Goal: Transaction & Acquisition: Download file/media

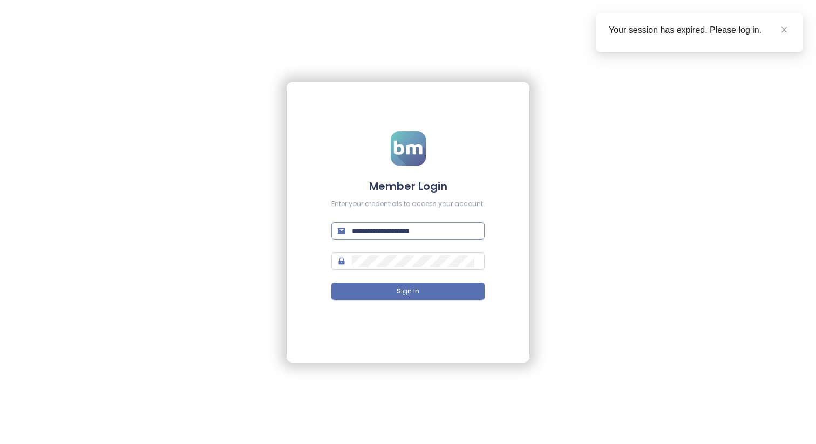
click at [453, 225] on input "**********" at bounding box center [415, 231] width 126 height 12
type input "**********"
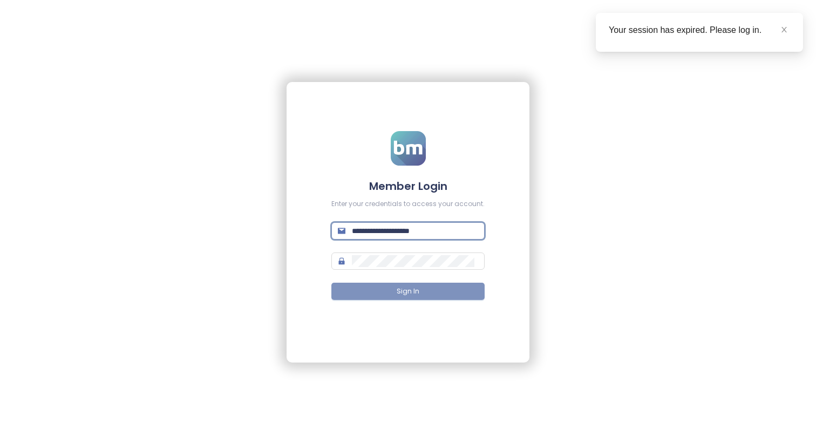
click at [436, 300] on button "Sign In" at bounding box center [407, 291] width 153 height 17
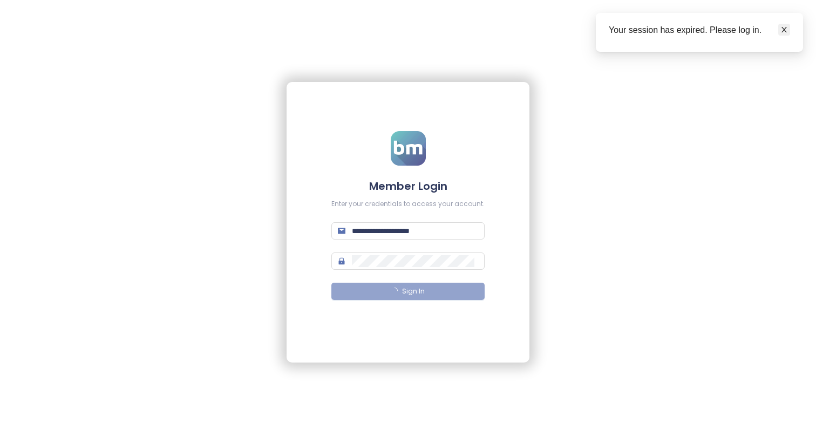
click at [785, 29] on icon "close" at bounding box center [784, 29] width 5 height 5
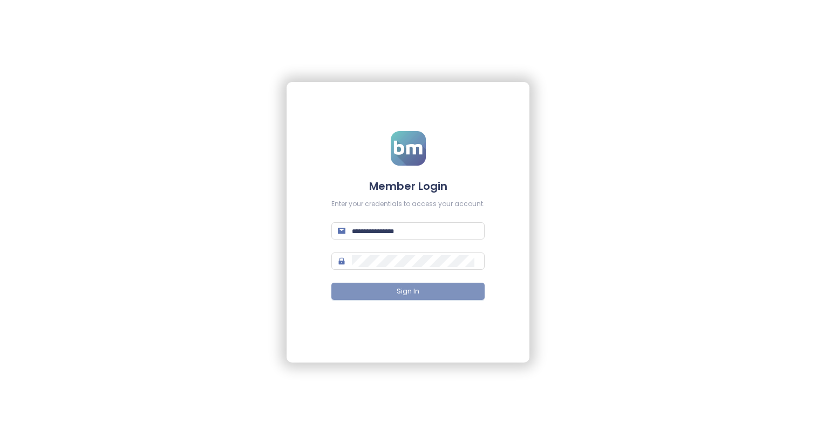
type input "**********"
click at [360, 289] on button "Sign In" at bounding box center [407, 291] width 153 height 17
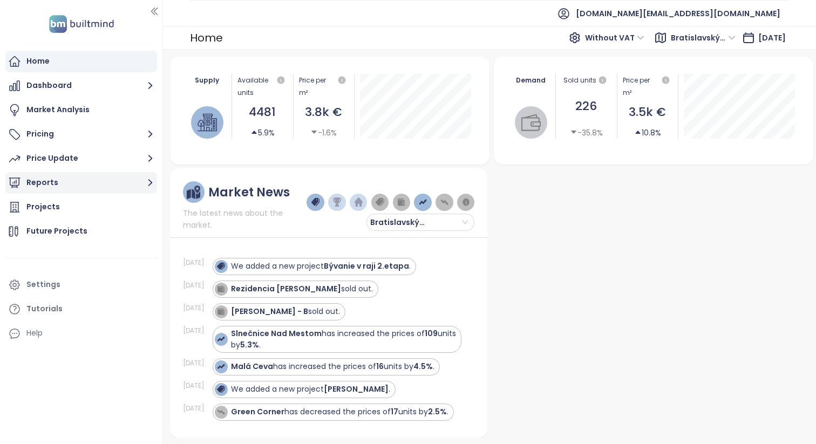
click at [106, 180] on button "Reports" at bounding box center [81, 183] width 152 height 22
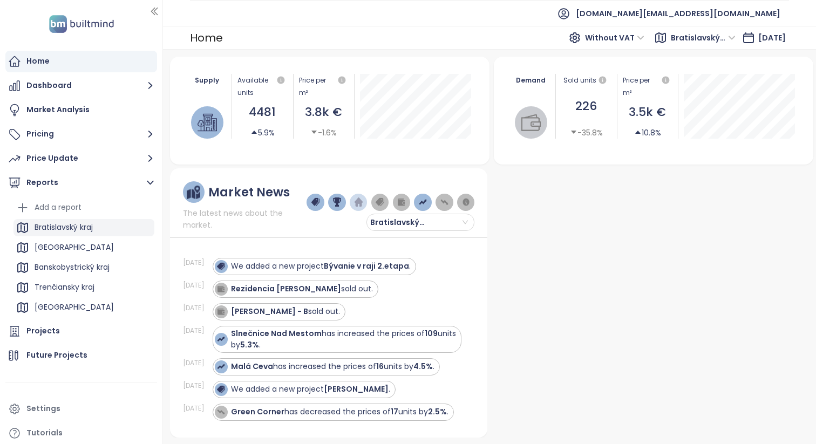
click at [100, 225] on div "Bratislavský kraj" at bounding box center [83, 227] width 141 height 17
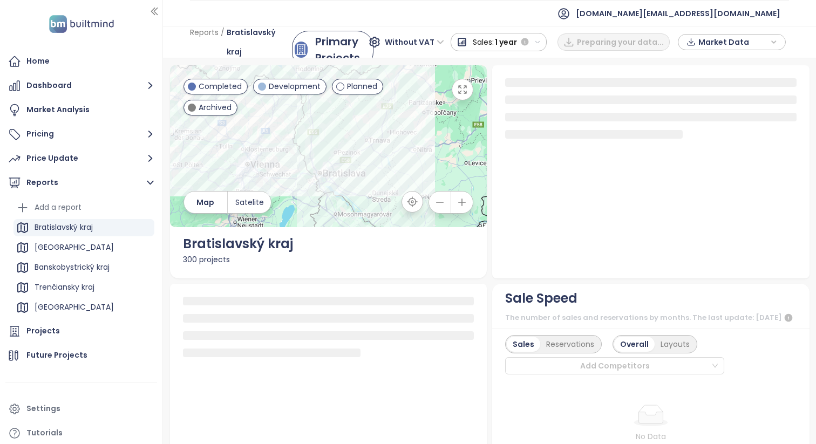
click at [152, 13] on icon "button" at bounding box center [154, 11] width 11 height 11
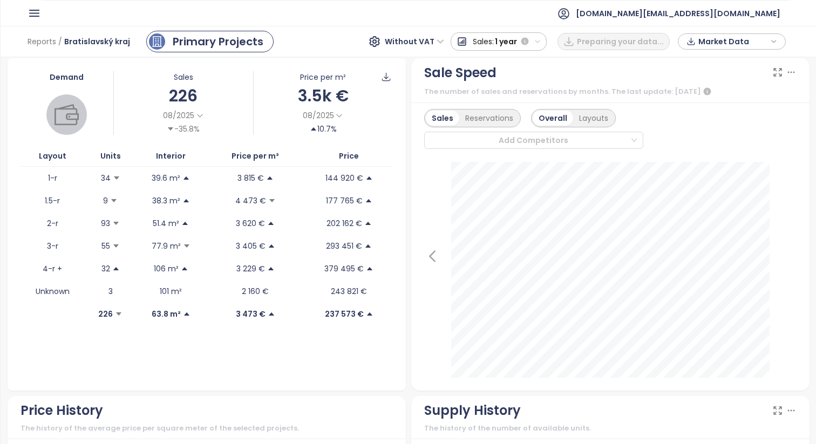
scroll to position [303, 0]
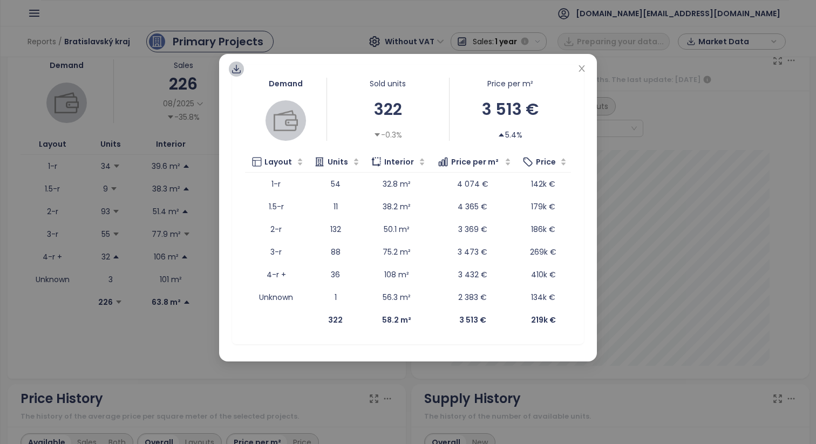
click at [236, 76] on div at bounding box center [236, 69] width 15 height 15
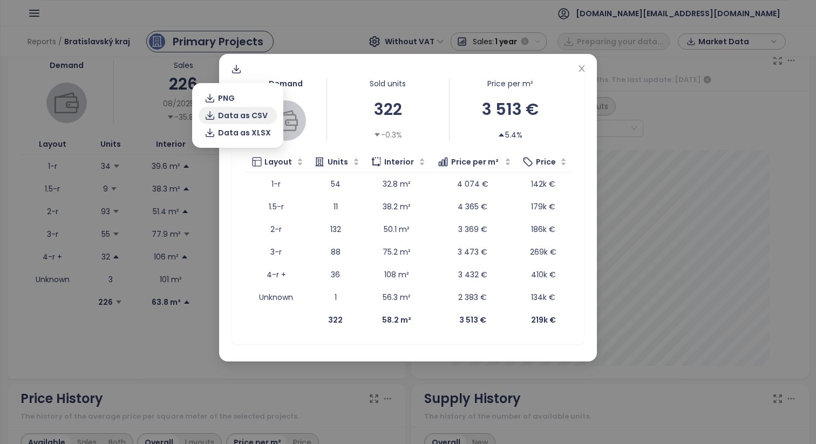
click at [234, 107] on button "Data as CSV" at bounding box center [238, 115] width 78 height 17
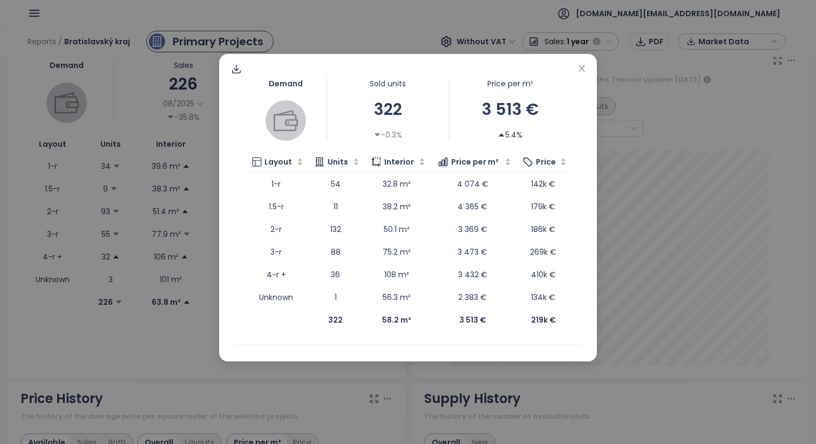
click at [621, 144] on div "Demand Sold units 322 -0.3% Price per m² 3 513 € 5.4% Layout Units Interior Pri…" at bounding box center [408, 222] width 816 height 444
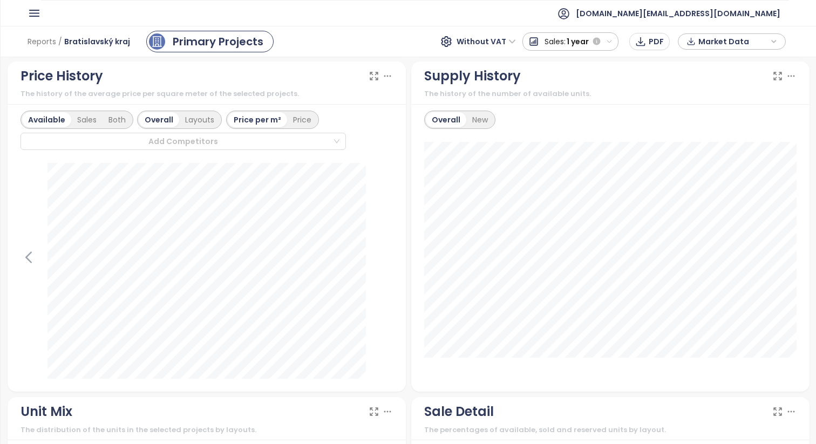
scroll to position [621, 0]
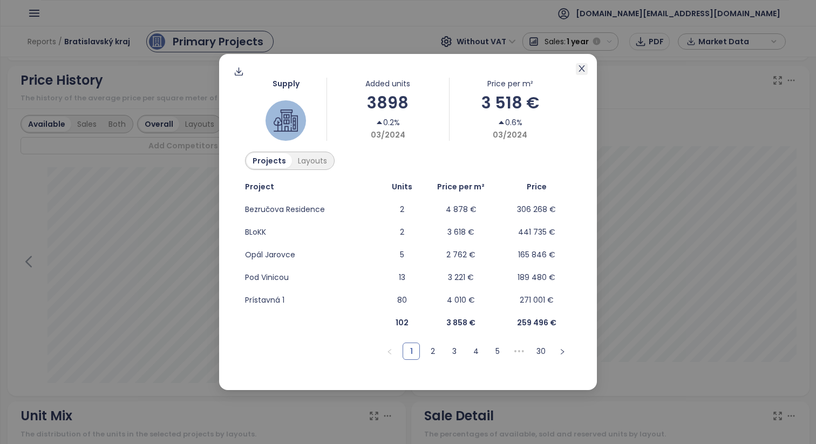
click at [586, 66] on icon "close" at bounding box center [582, 68] width 9 height 9
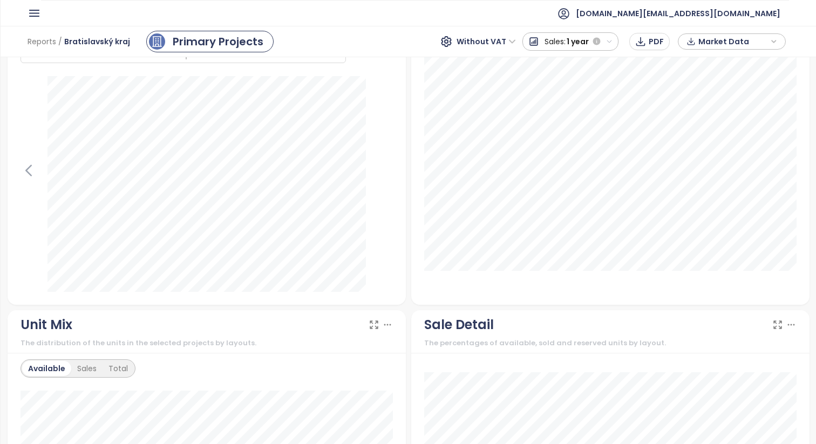
scroll to position [0, 0]
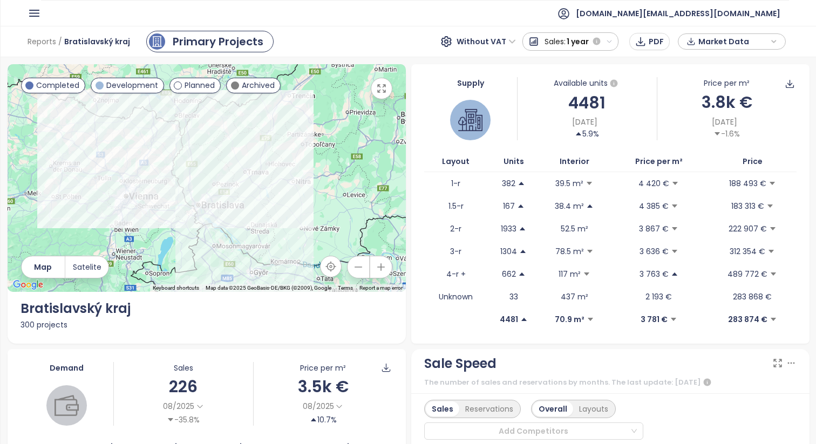
click at [741, 38] on span "Market Data" at bounding box center [734, 41] width 70 height 16
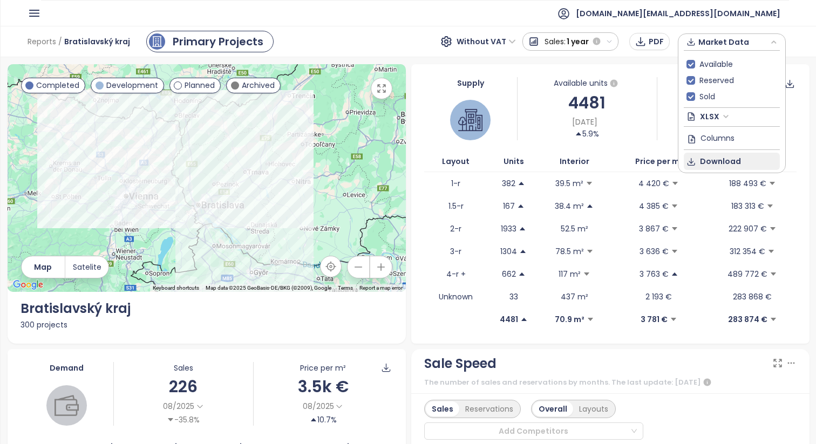
click at [715, 164] on span "Download" at bounding box center [720, 161] width 41 height 12
